Goal: Task Accomplishment & Management: Manage account settings

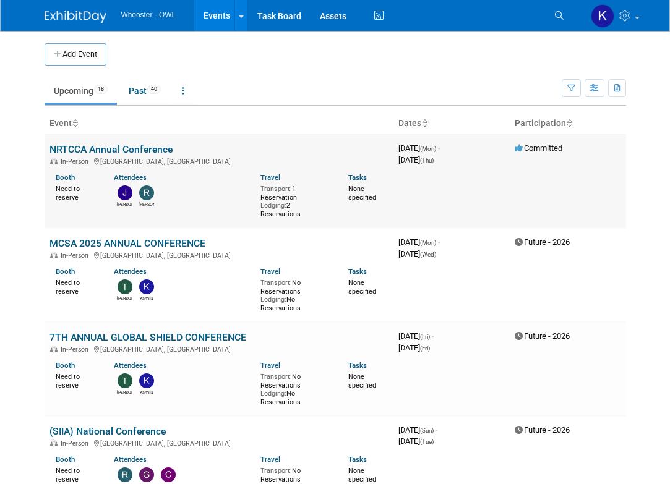
click at [107, 151] on link "NRTCCA Annual Conference" at bounding box center [110, 150] width 123 height 12
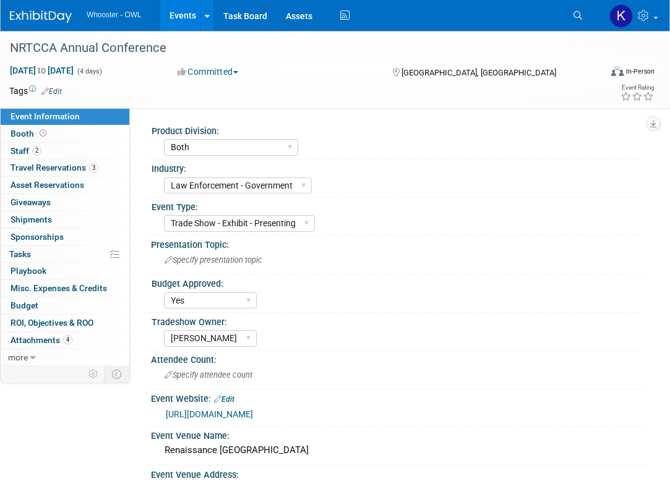
select select "Both"
select select "Law Enforcement - Government"
select select "Trade Show - Exhibit - Presenting"
select select "Yes"
select select "[PERSON_NAME]"
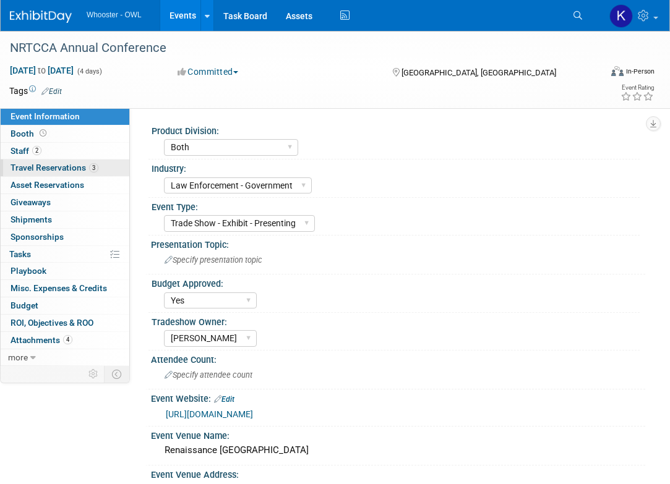
click at [98, 168] on link "3 Travel Reservations 3" at bounding box center [65, 168] width 129 height 17
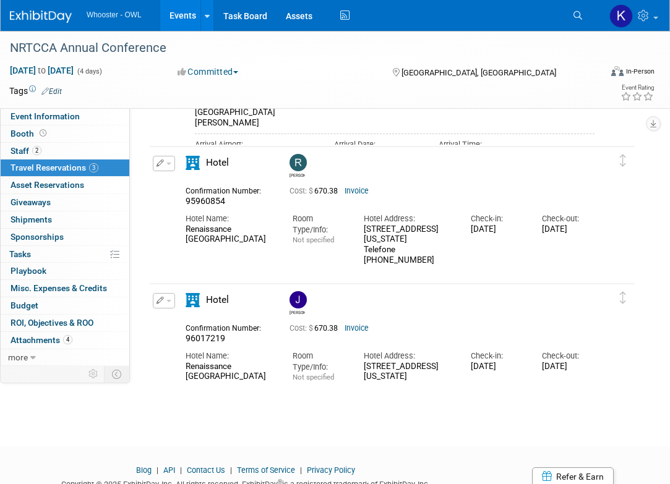
scroll to position [309, 0]
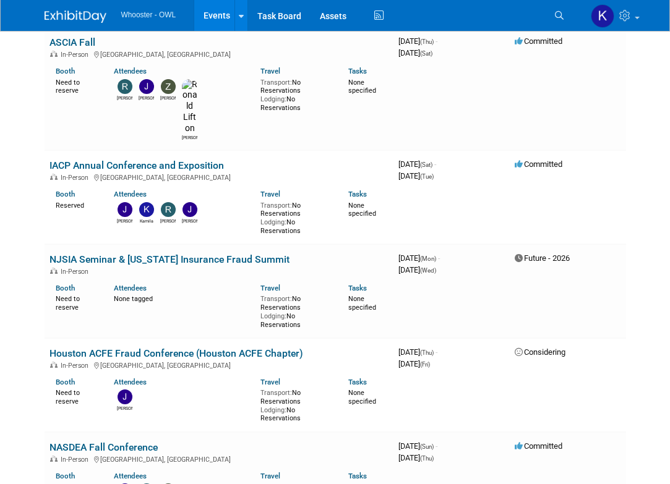
scroll to position [557, 0]
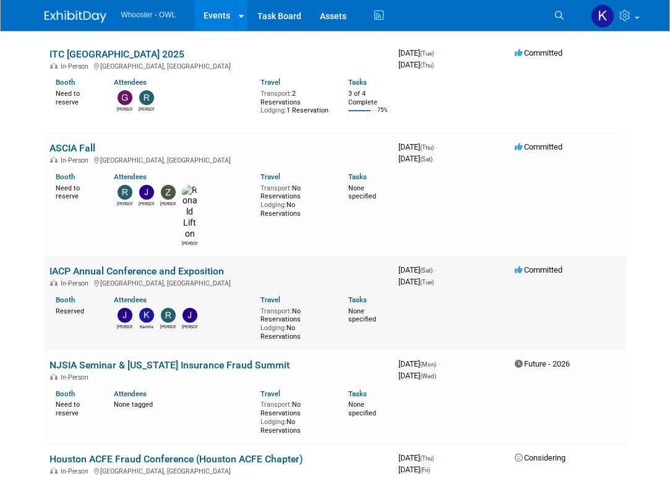
click at [117, 265] on link "IACP Annual Conference and Exposition" at bounding box center [136, 271] width 174 height 12
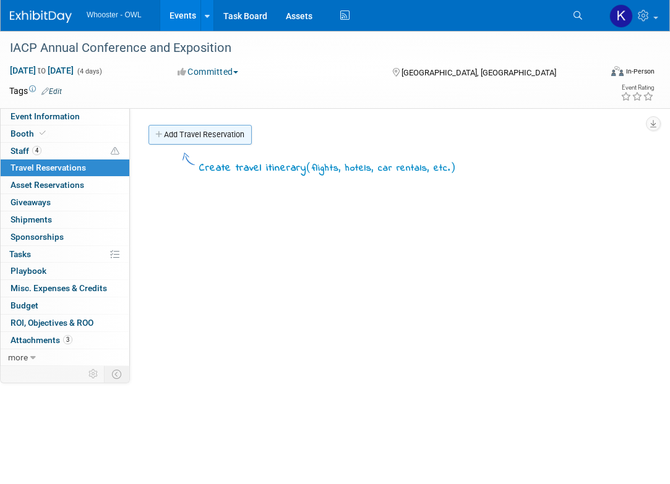
click at [161, 133] on icon at bounding box center [159, 135] width 9 height 8
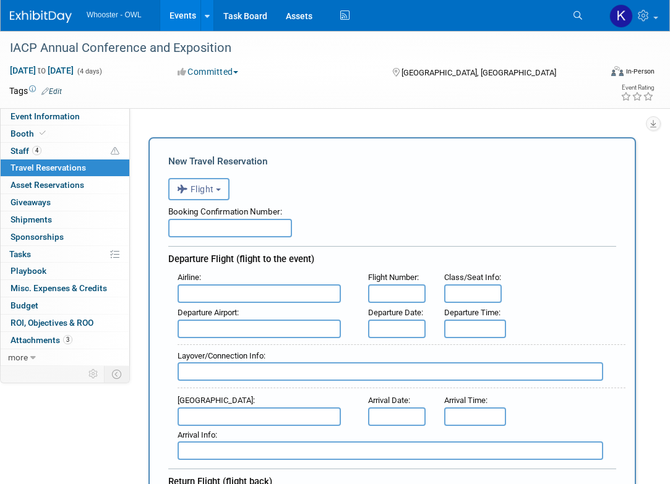
click at [195, 189] on span "Flight" at bounding box center [195, 189] width 37 height 10
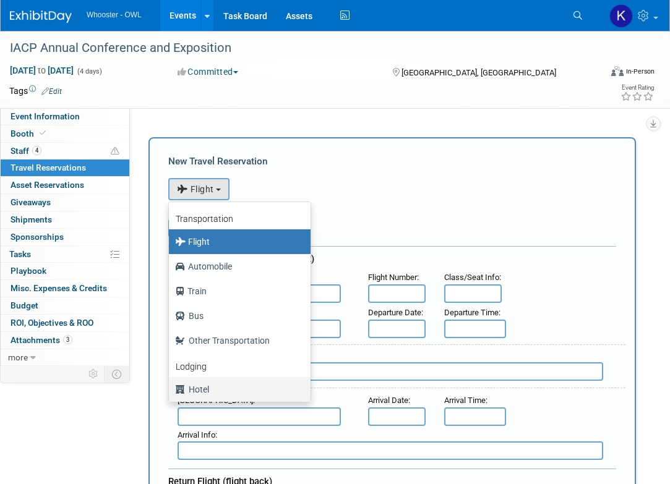
click at [235, 387] on label "Hotel" at bounding box center [236, 390] width 123 height 20
click at [171, 387] on input "Hotel" at bounding box center [167, 388] width 8 height 8
select select "6"
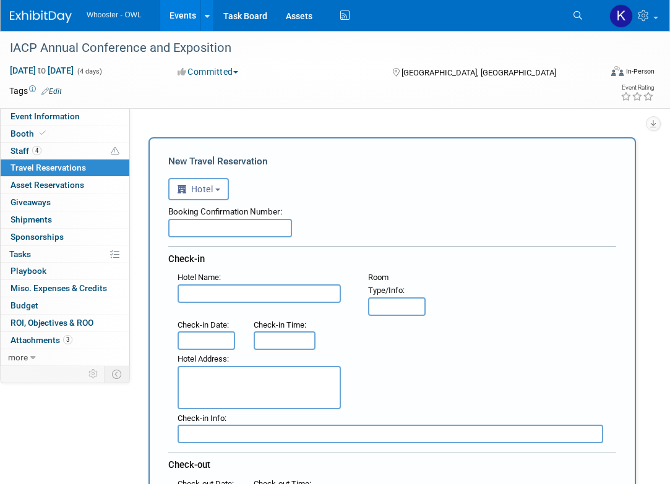
click at [229, 228] on input "text" at bounding box center [230, 228] width 124 height 19
type input "HoT"
drag, startPoint x: 205, startPoint y: 231, endPoint x: -32, endPoint y: 223, distance: 237.1
click at [0, 223] on html "Whooster - OWL Events Add Event Bulk Upload Events Shareable Event Boards Recen…" at bounding box center [335, 242] width 670 height 484
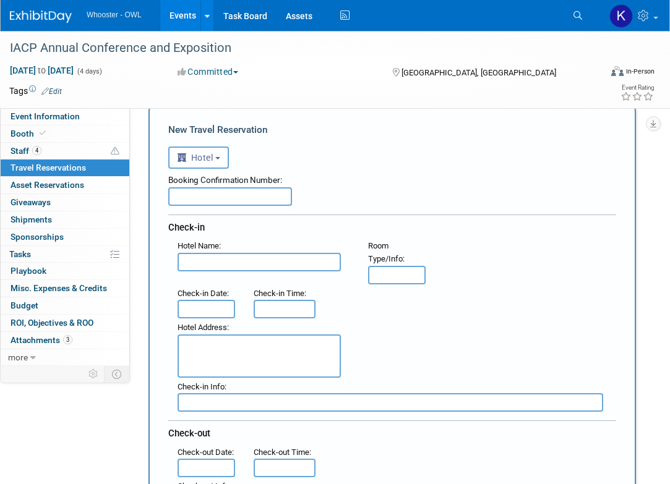
scroll to position [62, 0]
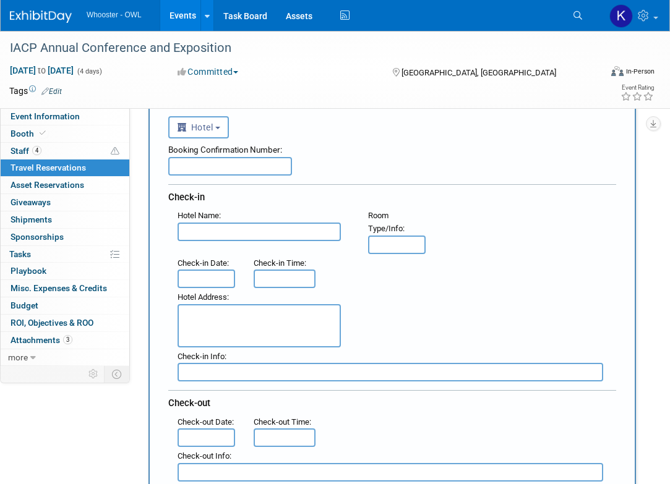
click at [208, 285] on input "text" at bounding box center [207, 279] width 58 height 19
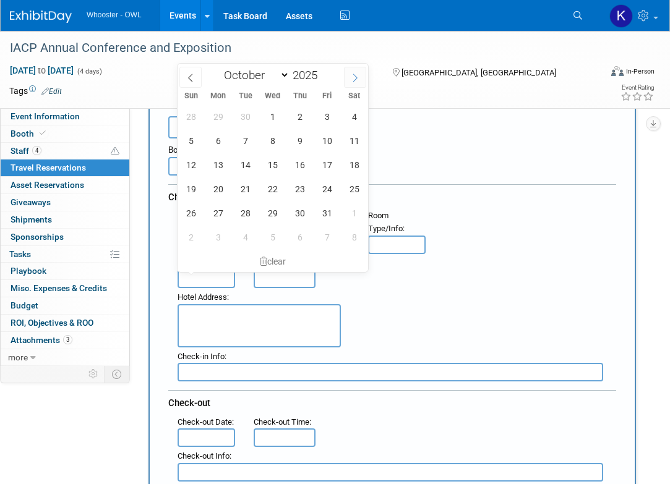
click at [350, 74] on span at bounding box center [355, 77] width 22 height 21
click at [191, 82] on span at bounding box center [190, 77] width 22 height 21
select select "9"
click at [365, 160] on span "18" at bounding box center [354, 165] width 24 height 24
type input "[DATE]"
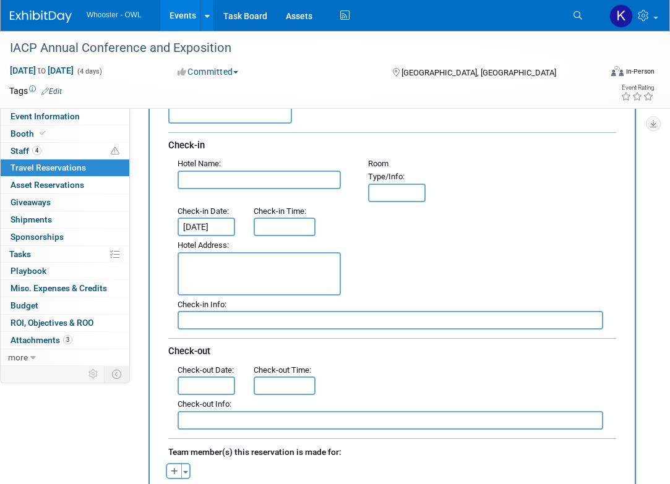
scroll to position [186, 0]
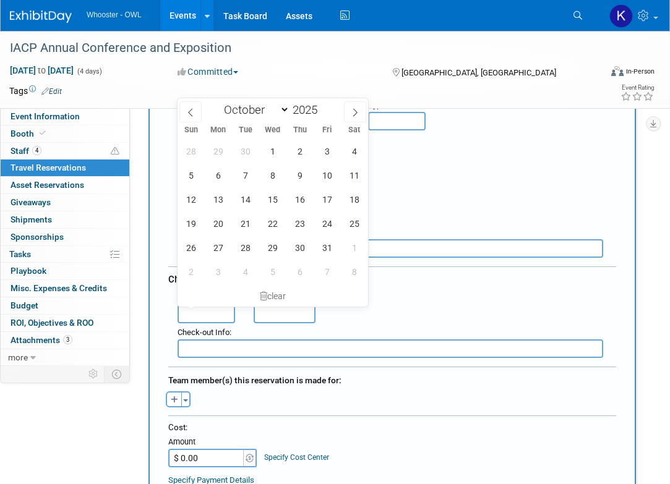
click at [213, 312] on input "text" at bounding box center [207, 314] width 58 height 19
click at [241, 220] on span "21" at bounding box center [245, 224] width 24 height 24
type input "[DATE]"
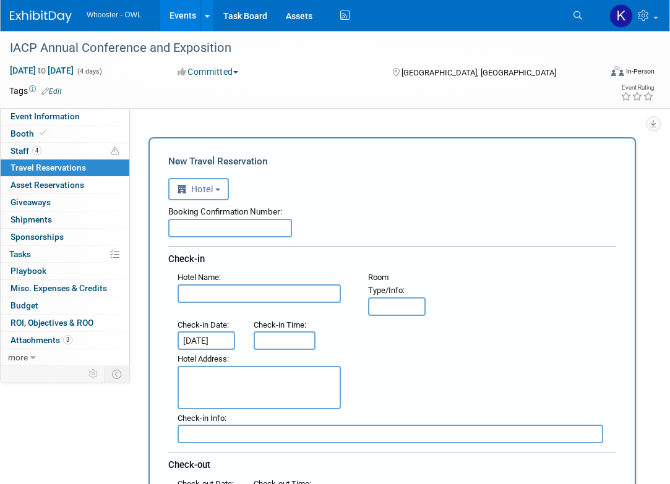
click at [228, 230] on input "text" at bounding box center [230, 228] width 124 height 19
click at [201, 226] on input "HOTEL Confirmation TBD" at bounding box center [230, 228] width 124 height 19
click at [246, 228] on input "Hotel Confirmation TBD" at bounding box center [230, 228] width 124 height 19
type input "Hotel Confirmation for everyone TBD"
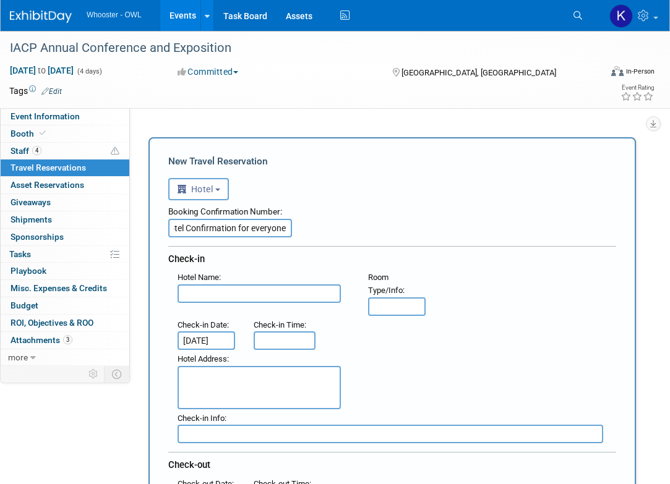
click at [223, 296] on input "text" at bounding box center [259, 294] width 163 height 19
click at [231, 377] on textarea at bounding box center [259, 387] width 163 height 43
paste textarea "[GEOGRAPHIC_DATA] by [GEOGRAPHIC_DATA] [STREET_ADDRESS] 0.47 miles to Event Loc…"
drag, startPoint x: 235, startPoint y: 396, endPoint x: 171, endPoint y: 361, distance: 72.8
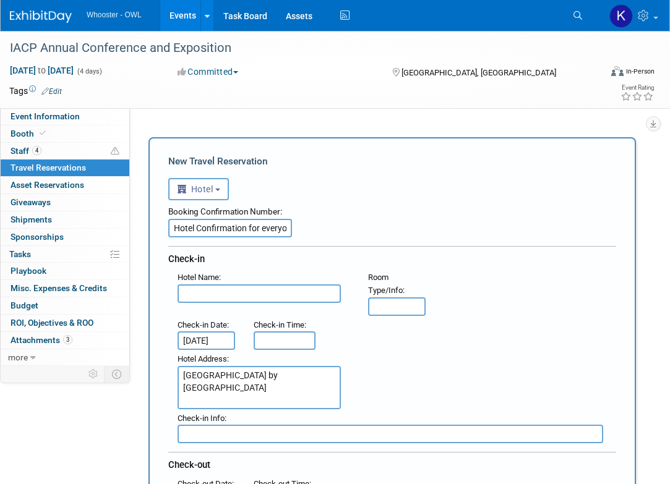
click at [171, 361] on div "Hotel Address : Residence Inn by [GEOGRAPHIC_DATA] [STREET_ADDRESS] 0.47 miles …" at bounding box center [263, 379] width 191 height 59
click at [233, 372] on textarea "[GEOGRAPHIC_DATA] by [GEOGRAPHIC_DATA] [STREET_ADDRESS] 0.47 miles to Event Loc…" at bounding box center [259, 387] width 163 height 43
click at [183, 387] on textarea "[GEOGRAPHIC_DATA] by [GEOGRAPHIC_DATA] [STREET_ADDRESS] 0.47 miles to Event Loc…" at bounding box center [259, 387] width 163 height 43
type textarea "[GEOGRAPHIC_DATA] by [GEOGRAPHIC_DATA] [STREET_ADDRESS] 0.47 miles to Event Loc…"
click at [210, 297] on input "text" at bounding box center [259, 294] width 163 height 19
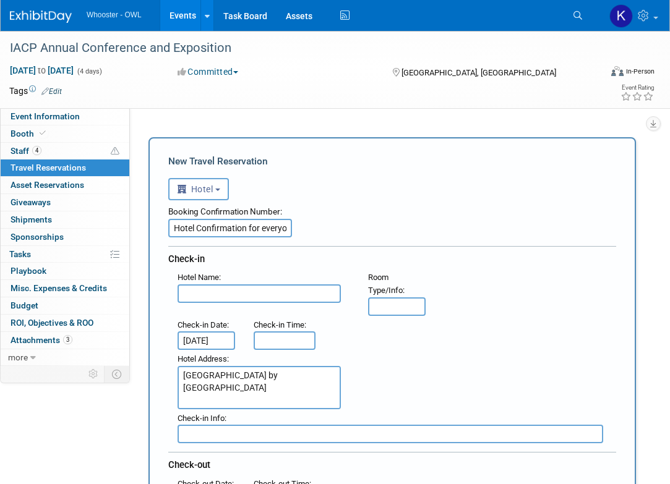
paste input "[GEOGRAPHIC_DATA] by [GEOGRAPHIC_DATA]"
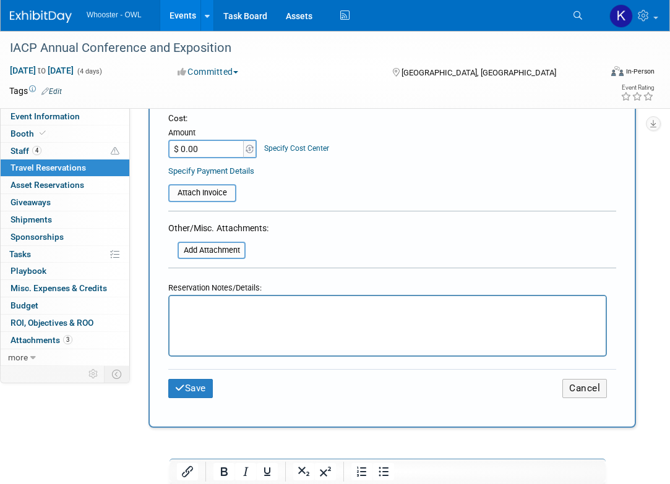
scroll to position [557, 0]
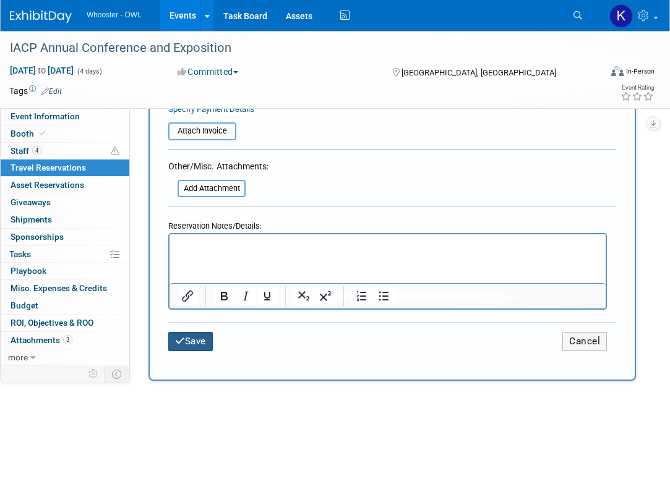
type input "[GEOGRAPHIC_DATA] by [GEOGRAPHIC_DATA]"
click at [208, 351] on button "Save" at bounding box center [190, 341] width 45 height 19
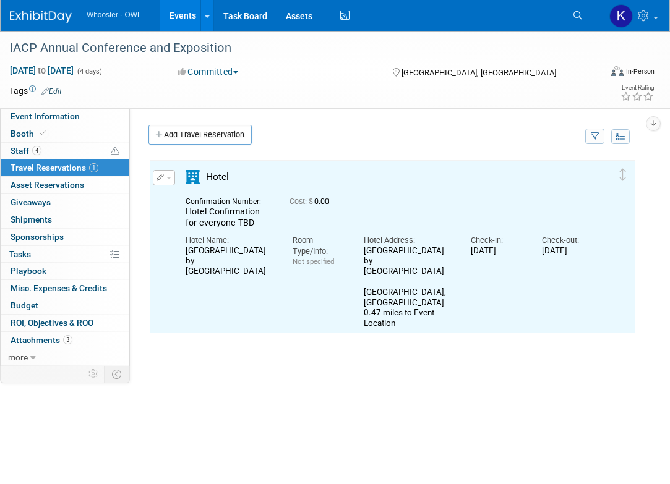
scroll to position [0, 0]
